Goal: Communication & Community: Answer question/provide support

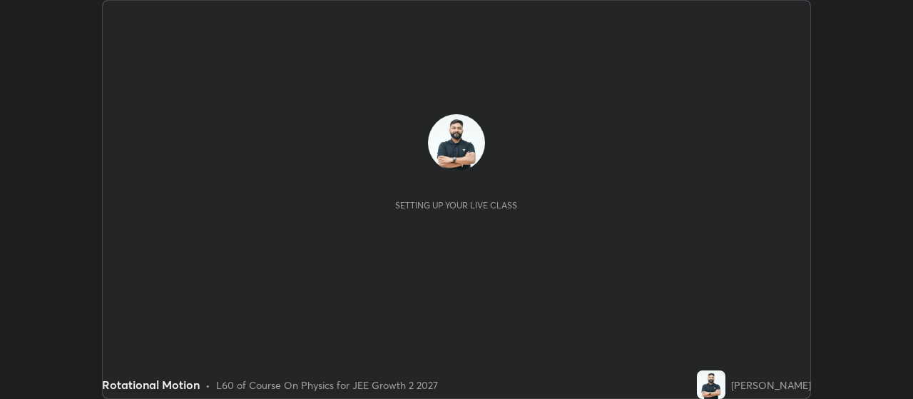
scroll to position [399, 913]
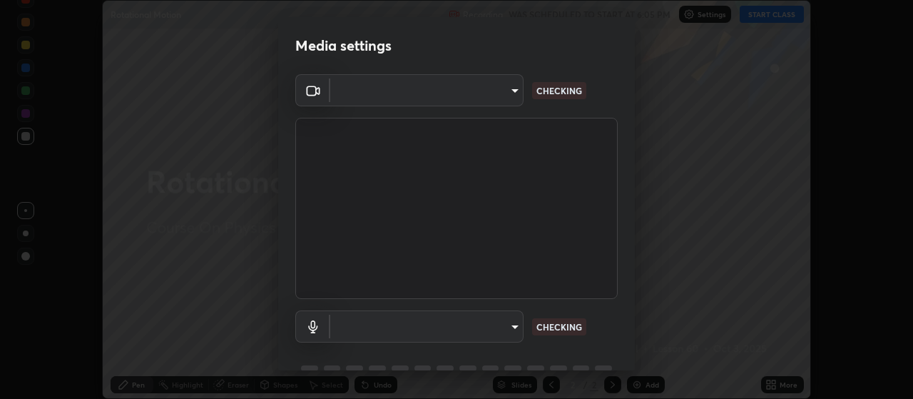
type input "3e5056c2a5089135895bc4c4a255db0b70d8554b8403b25f22c45efb2ce91884"
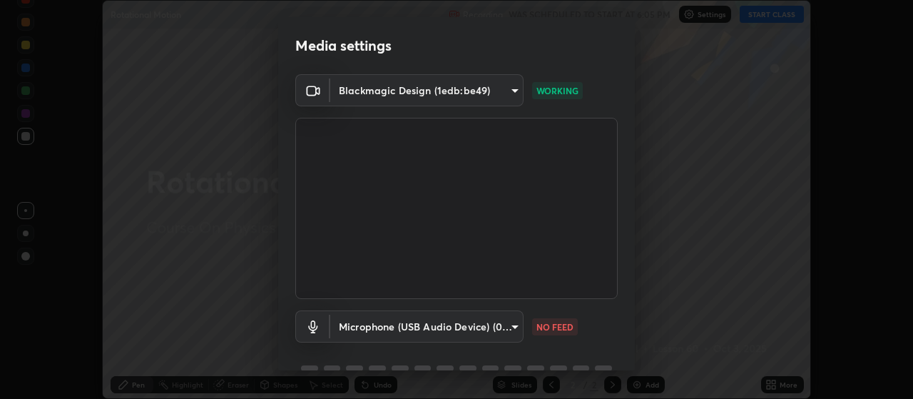
click at [518, 330] on body "Erase all Rotational Motion Recording WAS SCHEDULED TO START AT 6:05 PM Setting…" at bounding box center [456, 199] width 913 height 399
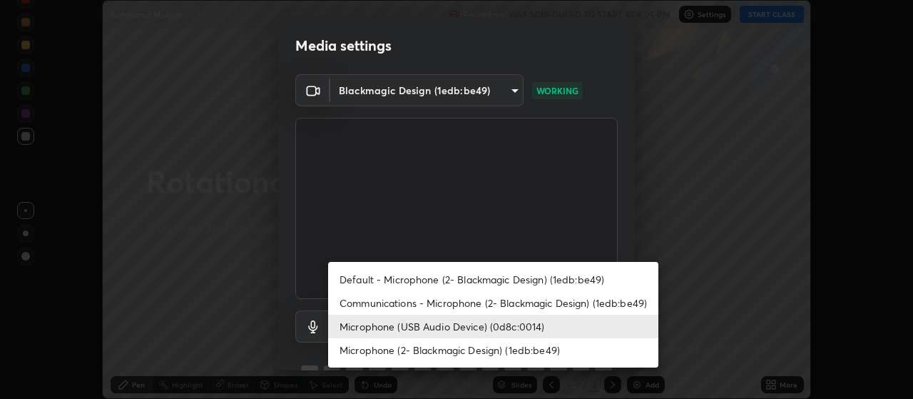
click at [498, 301] on li "Communications - Microphone (2- Blackmagic Design) (1edb:be49)" at bounding box center [493, 303] width 330 height 24
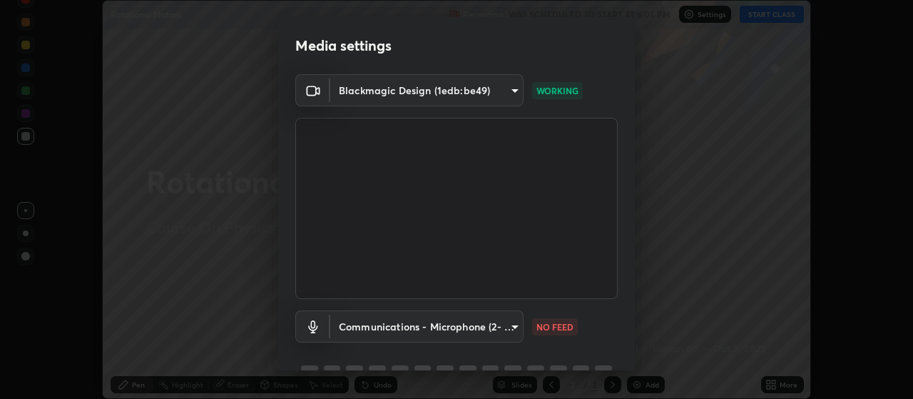
click at [468, 334] on body "Erase all Rotational Motion Recording WAS SCHEDULED TO START AT 6:05 PM Setting…" at bounding box center [456, 199] width 913 height 399
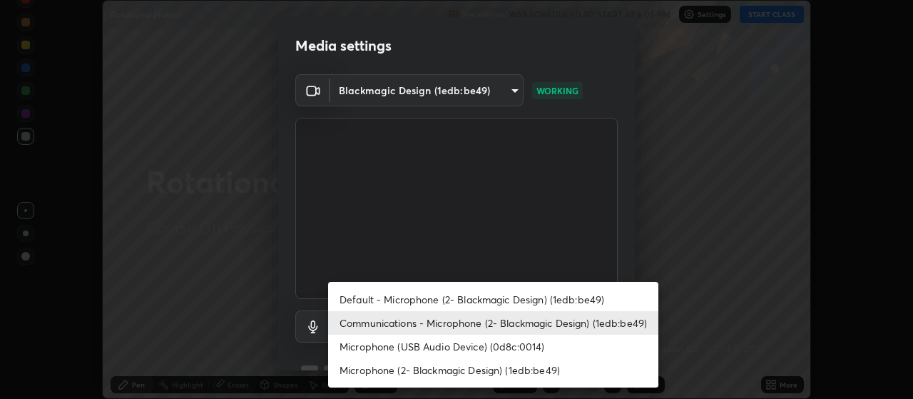
click at [475, 345] on li "Microphone (USB Audio Device) (0d8c:0014)" at bounding box center [493, 347] width 330 height 24
type input "59a2f7d3e3ff76d48a9e38036df9e67befd3407334716a6d87dab12f344bb213"
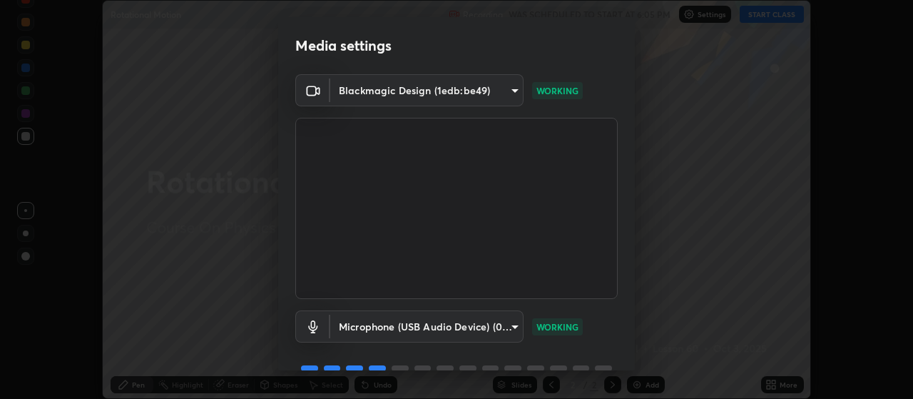
scroll to position [69, 0]
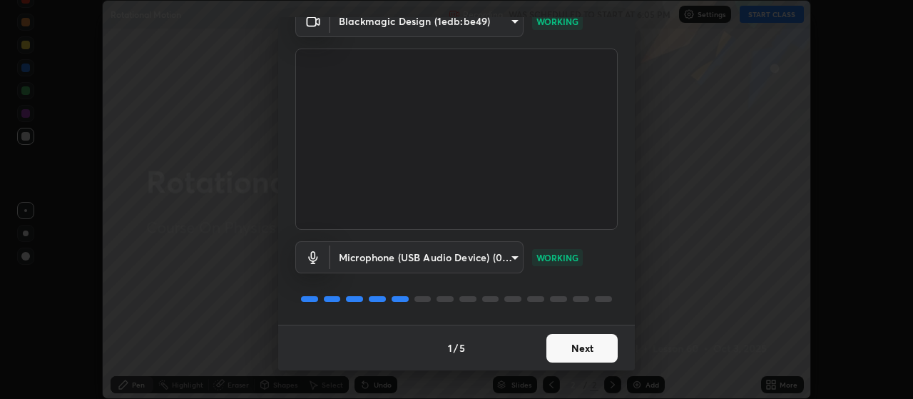
click at [600, 355] on button "Next" at bounding box center [582, 348] width 71 height 29
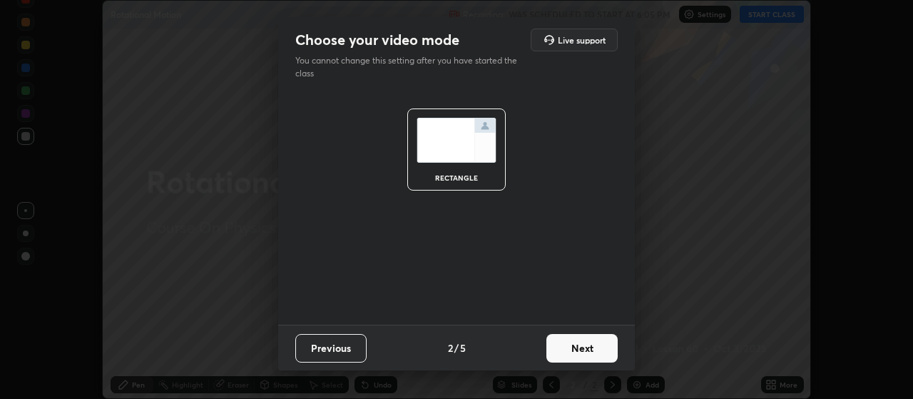
click at [603, 358] on button "Next" at bounding box center [582, 348] width 71 height 29
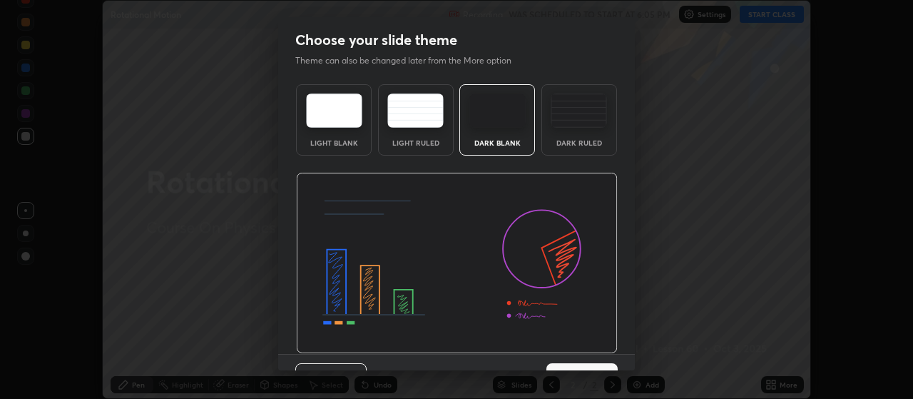
click at [608, 364] on button "Next" at bounding box center [582, 377] width 71 height 29
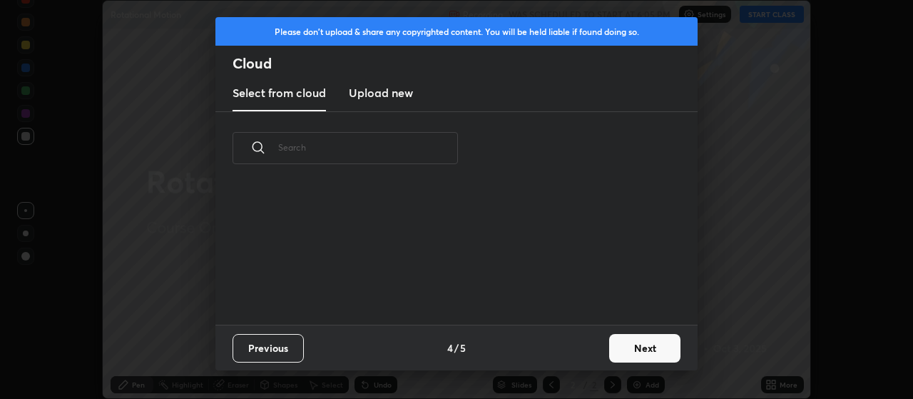
click at [616, 358] on button "Next" at bounding box center [644, 348] width 71 height 29
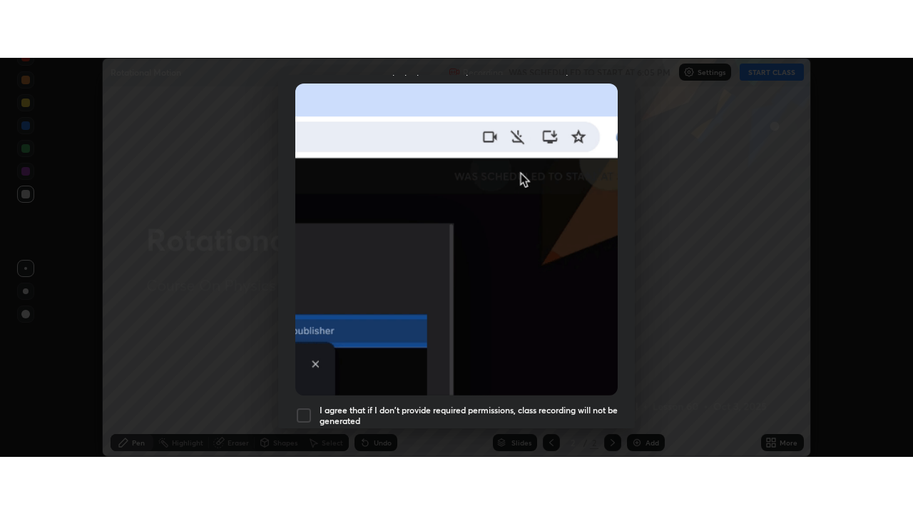
scroll to position [337, 0]
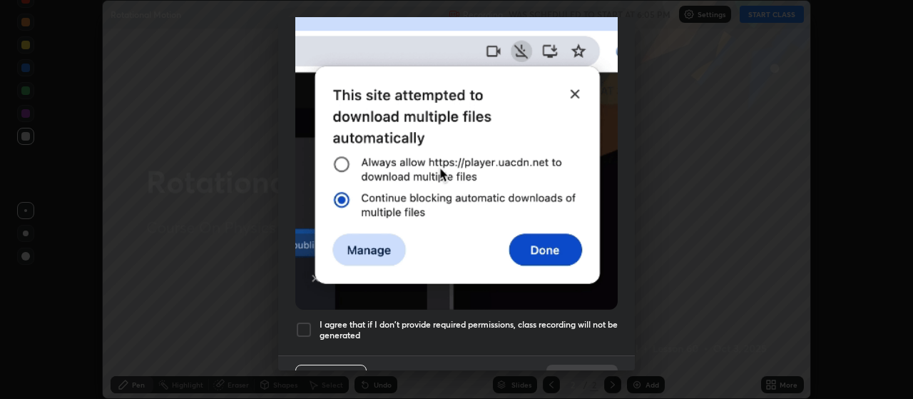
click at [591, 319] on h5 "I agree that if I don't provide required permissions, class recording will not …" at bounding box center [469, 330] width 298 height 22
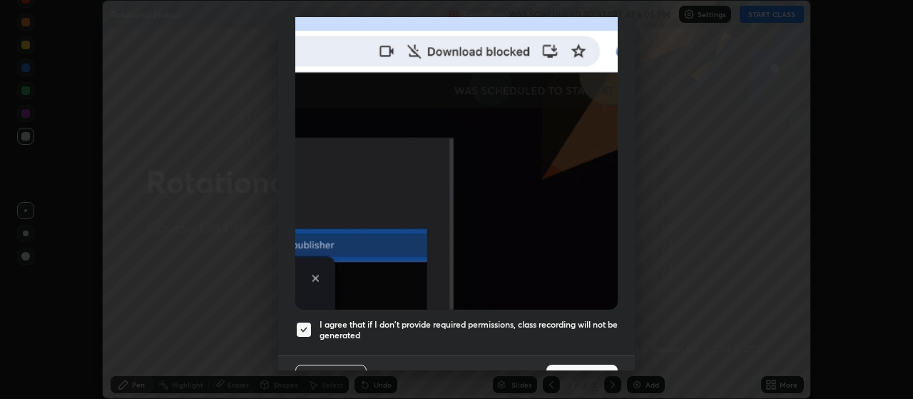
click at [589, 365] on button "Done" at bounding box center [582, 379] width 71 height 29
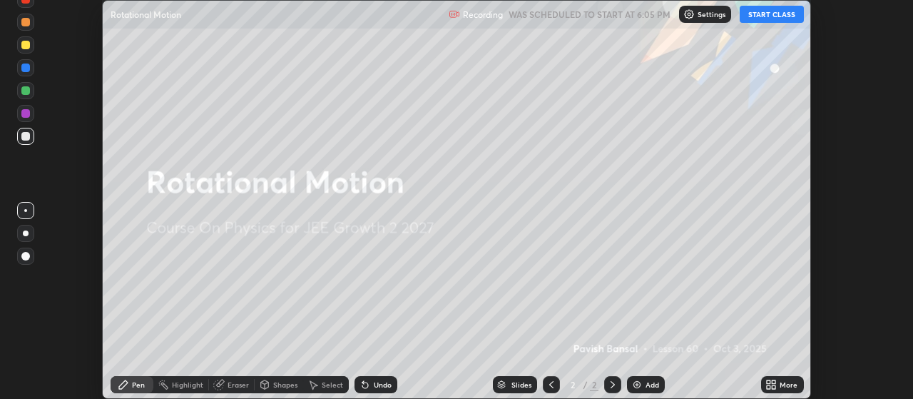
click at [769, 387] on icon at bounding box center [769, 387] width 4 height 4
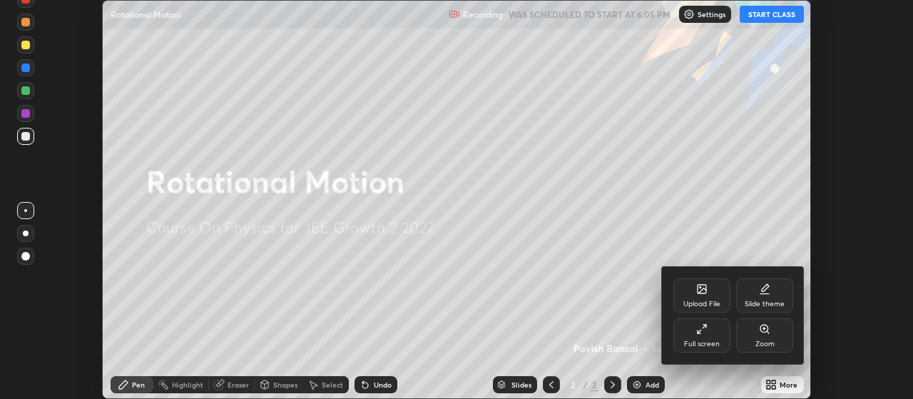
click at [710, 338] on div "Full screen" at bounding box center [702, 335] width 57 height 34
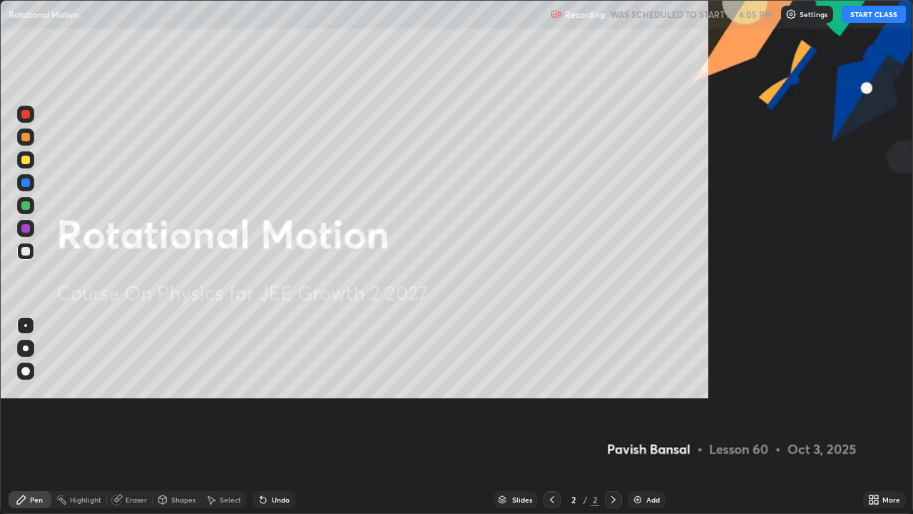
scroll to position [514, 913]
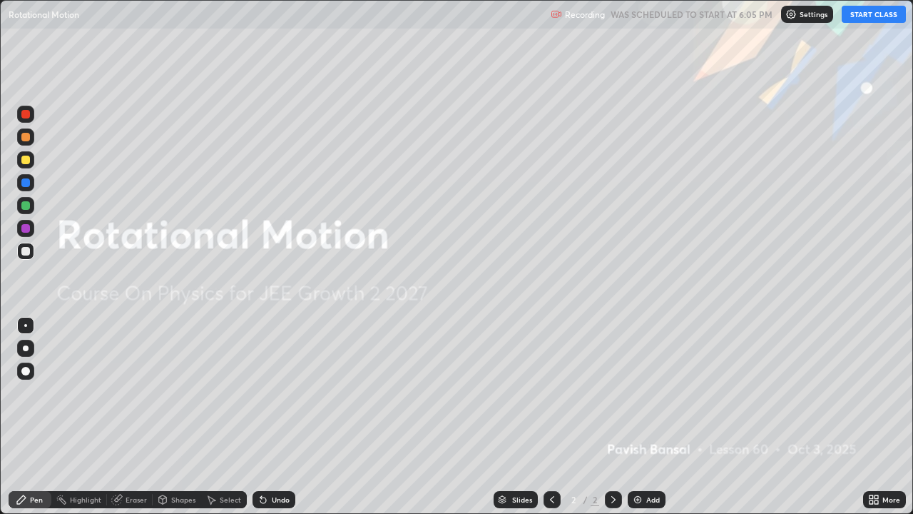
click at [638, 398] on img at bounding box center [637, 499] width 11 height 11
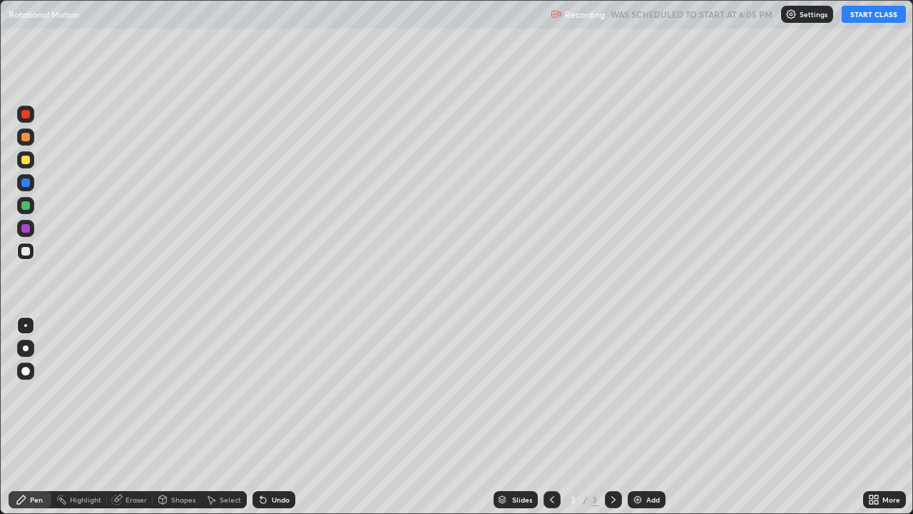
click at [26, 348] on div at bounding box center [26, 348] width 6 height 6
click at [881, 17] on button "START CLASS" at bounding box center [874, 14] width 64 height 17
click at [28, 161] on div at bounding box center [25, 160] width 9 height 9
click at [282, 398] on div "Undo" at bounding box center [281, 499] width 18 height 7
click at [275, 398] on div "Undo" at bounding box center [281, 499] width 18 height 7
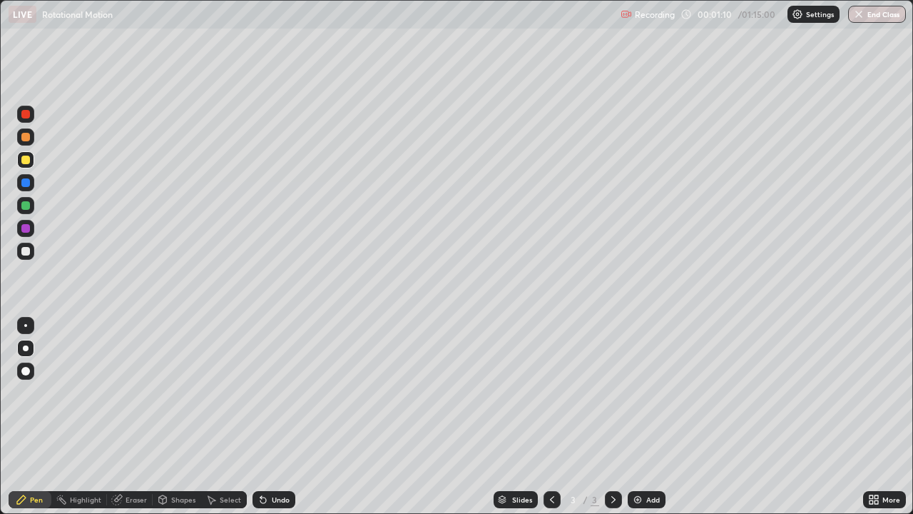
click at [26, 254] on div at bounding box center [25, 251] width 9 height 9
click at [267, 398] on icon at bounding box center [263, 499] width 11 height 11
click at [26, 225] on div at bounding box center [25, 228] width 9 height 9
click at [91, 398] on div "Highlight" at bounding box center [79, 499] width 56 height 17
click at [29, 398] on div "Pen" at bounding box center [30, 499] width 43 height 17
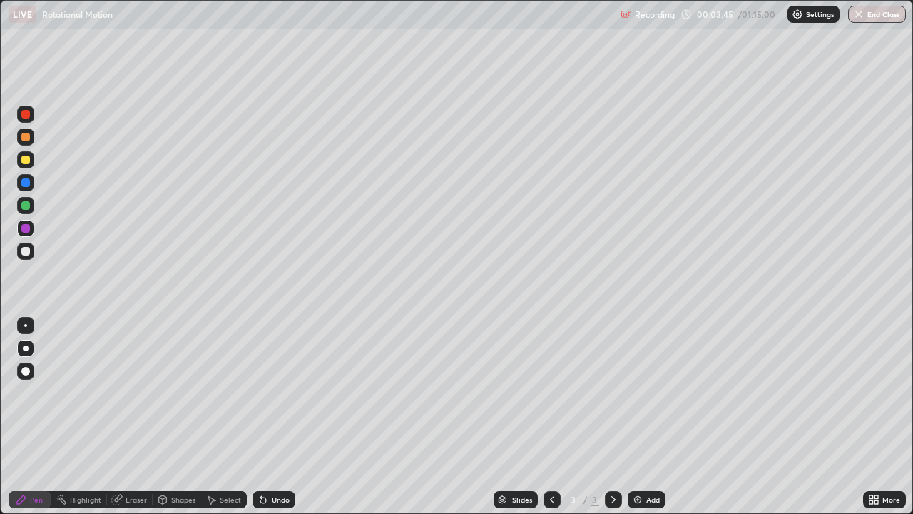
click at [83, 398] on div "Highlight" at bounding box center [85, 499] width 31 height 7
click at [26, 204] on div at bounding box center [25, 205] width 9 height 9
click at [32, 398] on div "Pen" at bounding box center [36, 499] width 13 height 7
click at [28, 182] on div at bounding box center [25, 182] width 9 height 9
click at [26, 205] on div at bounding box center [25, 205] width 9 height 9
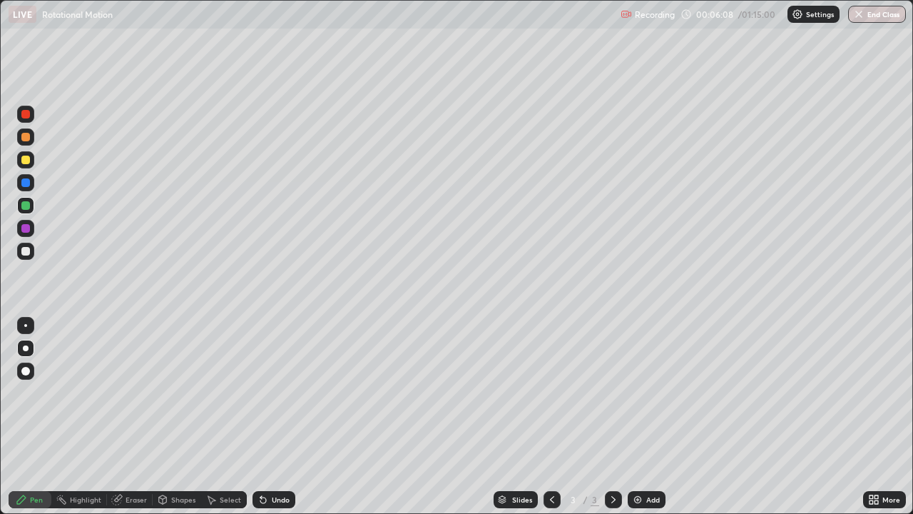
click at [80, 398] on div "Highlight" at bounding box center [85, 499] width 31 height 7
click at [37, 398] on div "Pen" at bounding box center [30, 499] width 43 height 17
click at [26, 251] on div at bounding box center [25, 251] width 9 height 9
click at [263, 398] on icon at bounding box center [263, 499] width 11 height 11
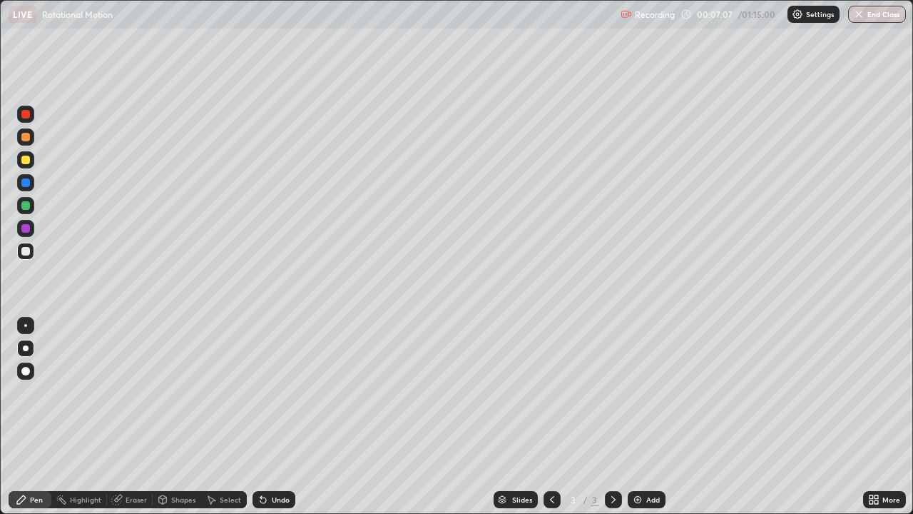
click at [75, 398] on div "Highlight" at bounding box center [85, 499] width 31 height 7
click at [36, 398] on div "Pen" at bounding box center [36, 499] width 13 height 7
click at [27, 161] on div at bounding box center [25, 160] width 9 height 9
click at [281, 398] on div "Undo" at bounding box center [281, 499] width 18 height 7
click at [279, 398] on div "Undo" at bounding box center [281, 499] width 18 height 7
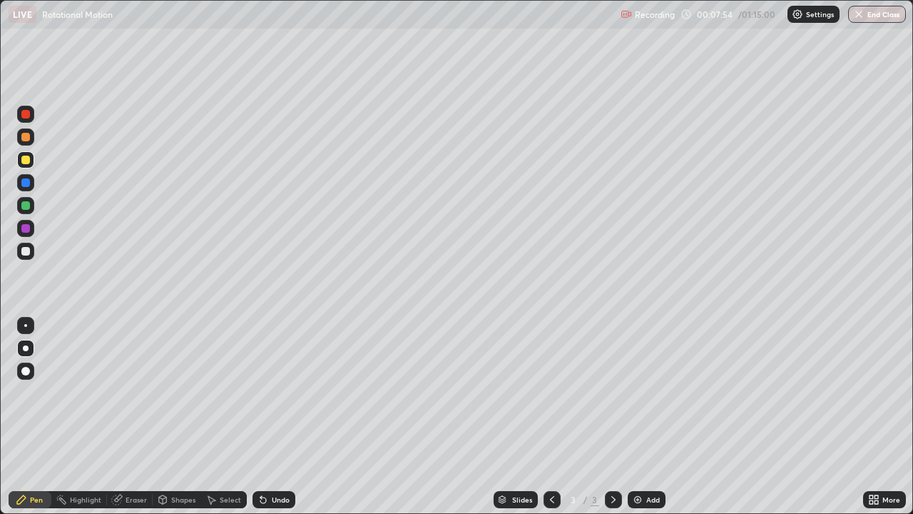
click at [283, 398] on div "Undo" at bounding box center [281, 499] width 18 height 7
click at [285, 398] on div "Undo" at bounding box center [281, 499] width 18 height 7
click at [25, 249] on div at bounding box center [25, 251] width 9 height 9
click at [288, 398] on div "Undo" at bounding box center [274, 499] width 43 height 17
click at [25, 205] on div at bounding box center [25, 205] width 9 height 9
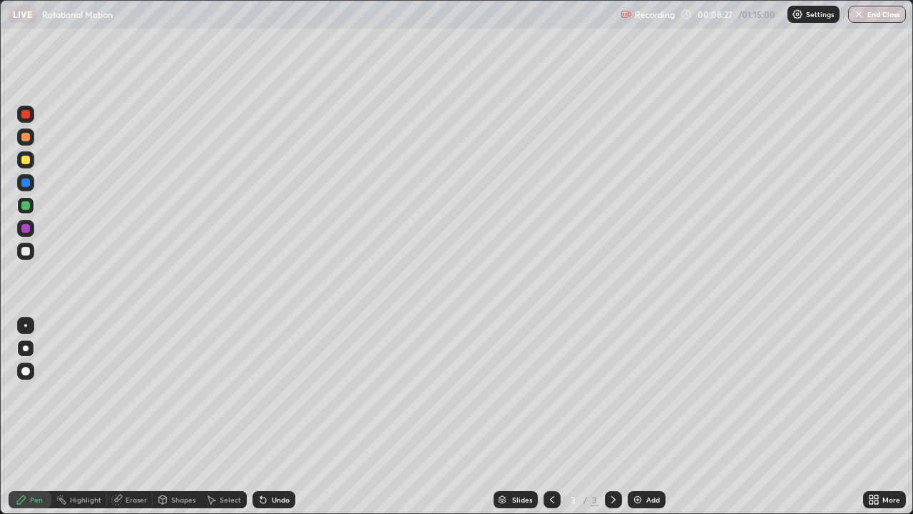
click at [21, 153] on div at bounding box center [25, 159] width 17 height 17
click at [24, 225] on div at bounding box center [25, 228] width 9 height 9
click at [91, 398] on div "Highlight" at bounding box center [85, 499] width 31 height 7
click at [41, 398] on div "Pen" at bounding box center [30, 499] width 43 height 17
click at [25, 156] on div at bounding box center [25, 160] width 9 height 9
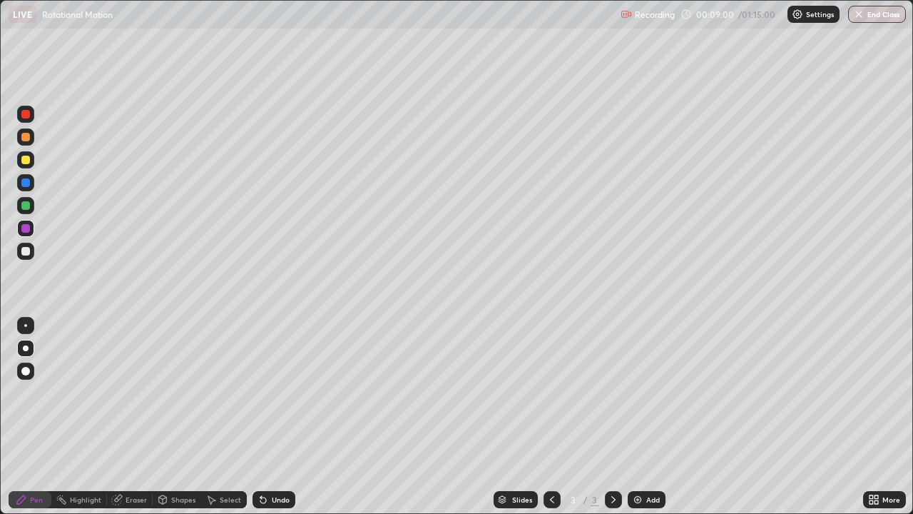
click at [26, 138] on div at bounding box center [25, 137] width 9 height 9
click at [27, 251] on div at bounding box center [25, 251] width 9 height 9
click at [77, 398] on div "Highlight" at bounding box center [85, 499] width 31 height 7
click at [39, 398] on div "Pen" at bounding box center [36, 499] width 13 height 7
click at [34, 234] on div at bounding box center [25, 228] width 17 height 23
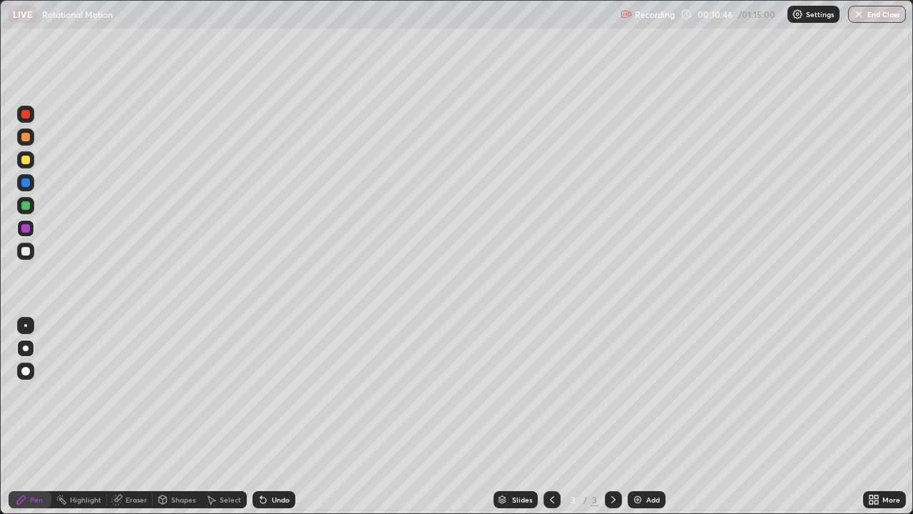
click at [285, 398] on div "Undo" at bounding box center [274, 499] width 43 height 17
click at [290, 398] on div "Undo" at bounding box center [274, 499] width 43 height 17
click at [28, 179] on div at bounding box center [25, 182] width 9 height 9
click at [126, 398] on div "Eraser" at bounding box center [136, 499] width 21 height 7
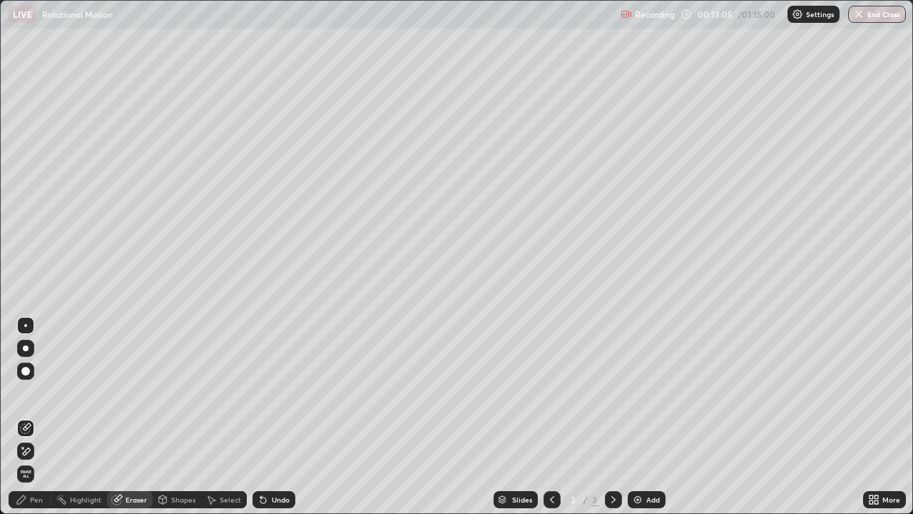
click at [46, 398] on div "Pen" at bounding box center [30, 499] width 43 height 17
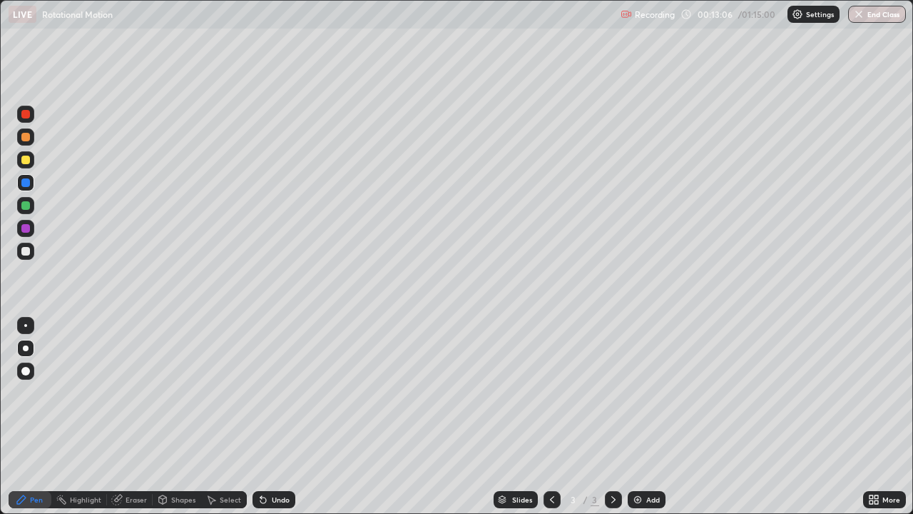
click at [26, 255] on div at bounding box center [25, 251] width 9 height 9
click at [639, 398] on img at bounding box center [637, 499] width 11 height 11
click at [26, 159] on div at bounding box center [25, 160] width 9 height 9
click at [266, 398] on icon at bounding box center [263, 499] width 11 height 11
click at [272, 398] on div "Undo" at bounding box center [281, 499] width 18 height 7
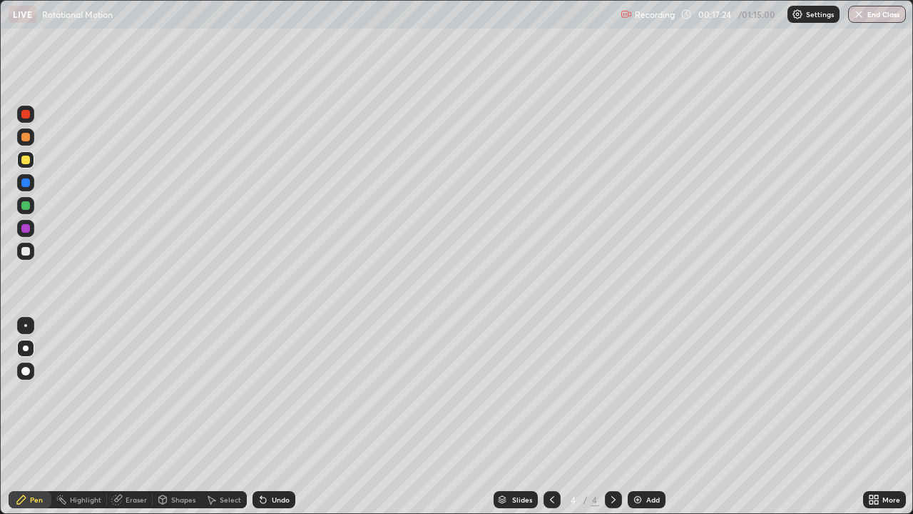
click at [273, 398] on div "Undo" at bounding box center [281, 499] width 18 height 7
click at [274, 398] on div "Undo" at bounding box center [274, 499] width 43 height 17
click at [275, 398] on div "Undo" at bounding box center [274, 499] width 43 height 17
click at [271, 398] on div "Undo" at bounding box center [274, 499] width 43 height 17
click at [269, 398] on div "Undo" at bounding box center [274, 499] width 43 height 17
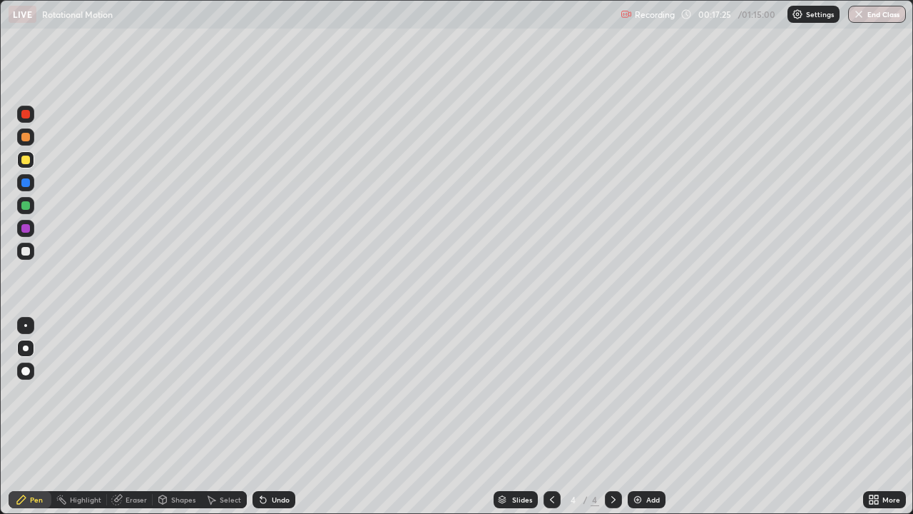
click at [265, 398] on div "Undo" at bounding box center [274, 499] width 43 height 17
click at [26, 205] on div at bounding box center [25, 205] width 9 height 9
click at [26, 251] on div at bounding box center [25, 251] width 9 height 9
click at [25, 206] on div at bounding box center [25, 205] width 9 height 9
click at [26, 181] on div at bounding box center [25, 182] width 9 height 9
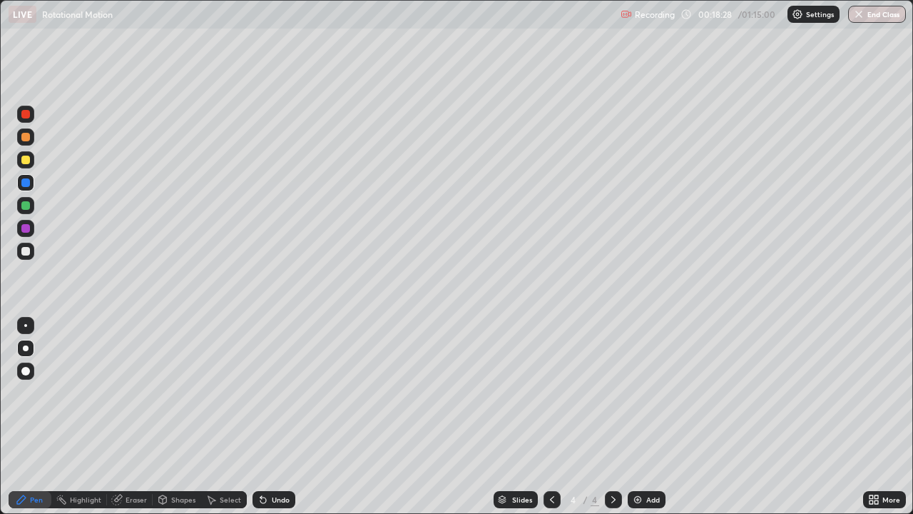
click at [260, 398] on icon at bounding box center [263, 500] width 6 height 6
click at [260, 398] on icon at bounding box center [260, 496] width 1 height 1
click at [26, 138] on div at bounding box center [25, 137] width 9 height 9
click at [30, 256] on div at bounding box center [25, 251] width 17 height 17
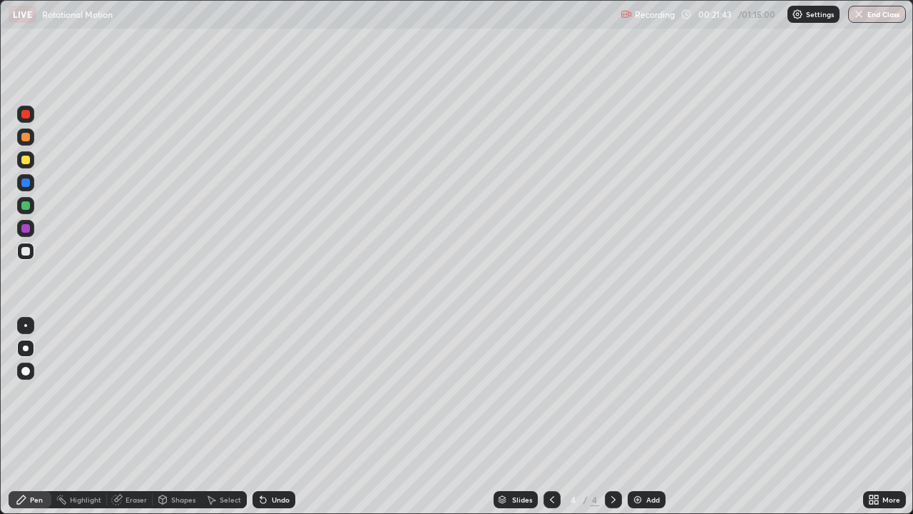
click at [24, 163] on div at bounding box center [25, 160] width 9 height 9
click at [268, 398] on div "Undo" at bounding box center [274, 499] width 43 height 17
click at [646, 398] on div "Add" at bounding box center [653, 499] width 14 height 7
click at [29, 254] on div at bounding box center [25, 251] width 9 height 9
click at [26, 160] on div at bounding box center [25, 160] width 9 height 9
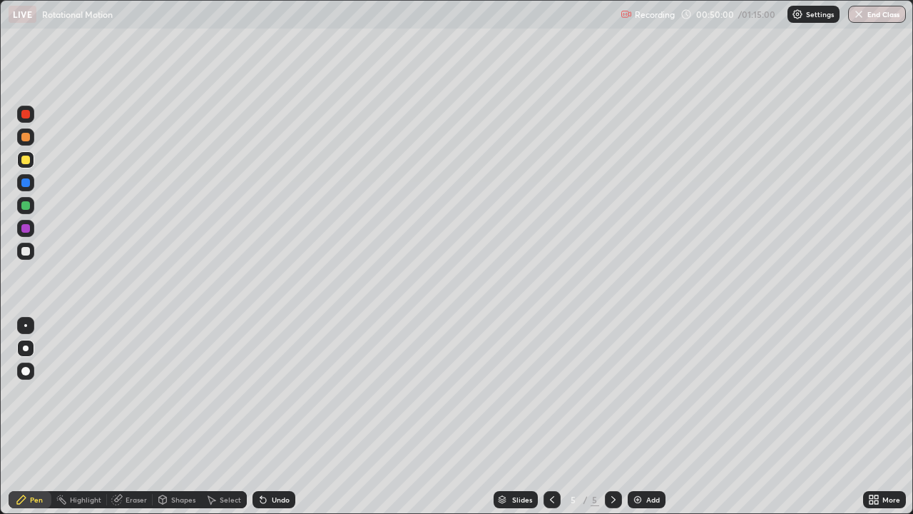
click at [293, 398] on div "Undo" at bounding box center [274, 499] width 43 height 17
click at [870, 15] on button "End Class" at bounding box center [877, 14] width 58 height 17
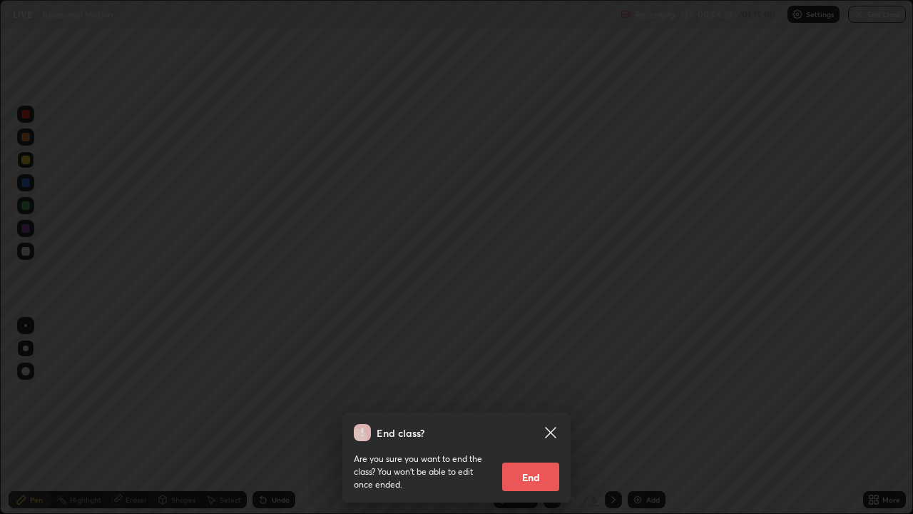
click at [541, 398] on button "End" at bounding box center [530, 476] width 57 height 29
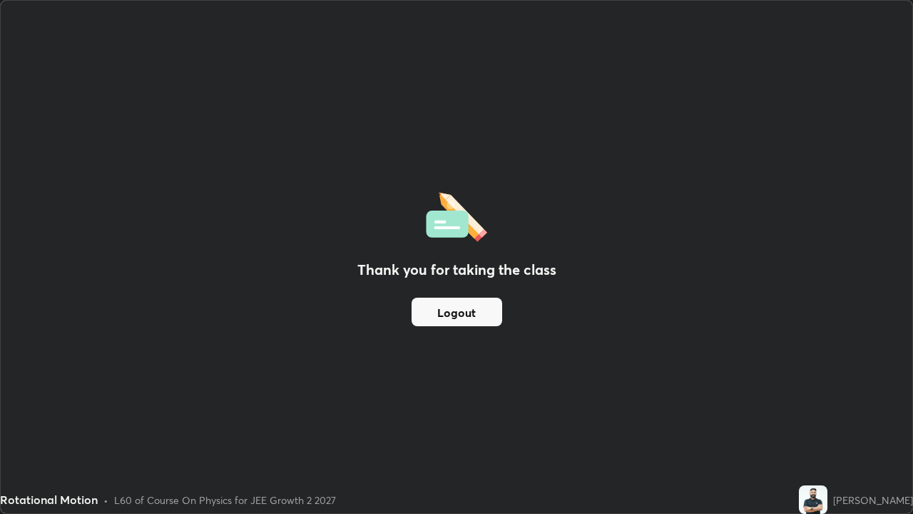
click at [461, 315] on button "Logout" at bounding box center [457, 312] width 91 height 29
